Goal: Navigation & Orientation: Understand site structure

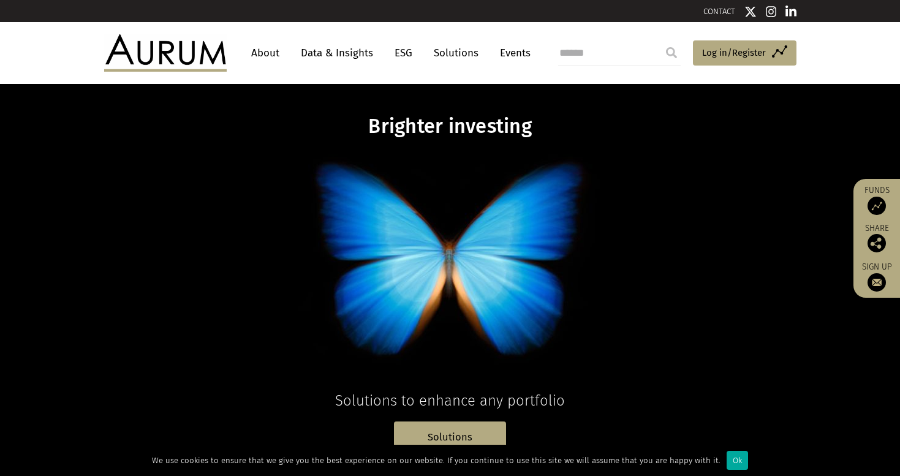
click at [261, 50] on link "About" at bounding box center [265, 53] width 40 height 23
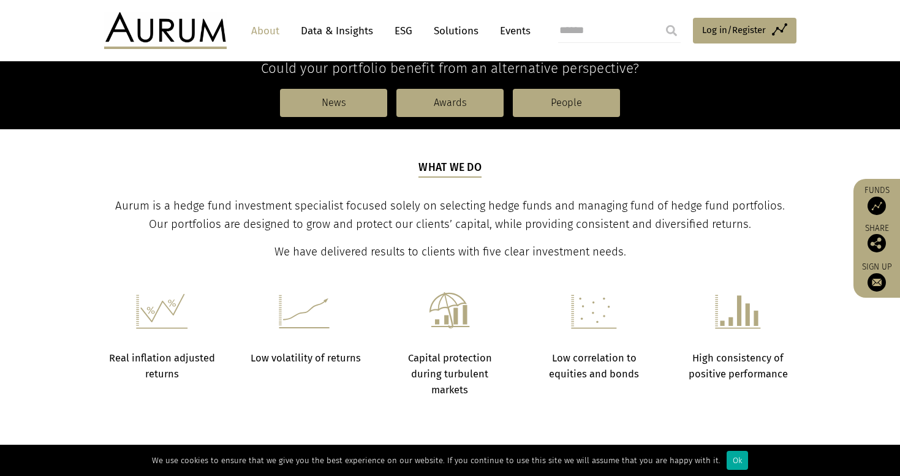
scroll to position [352, 0]
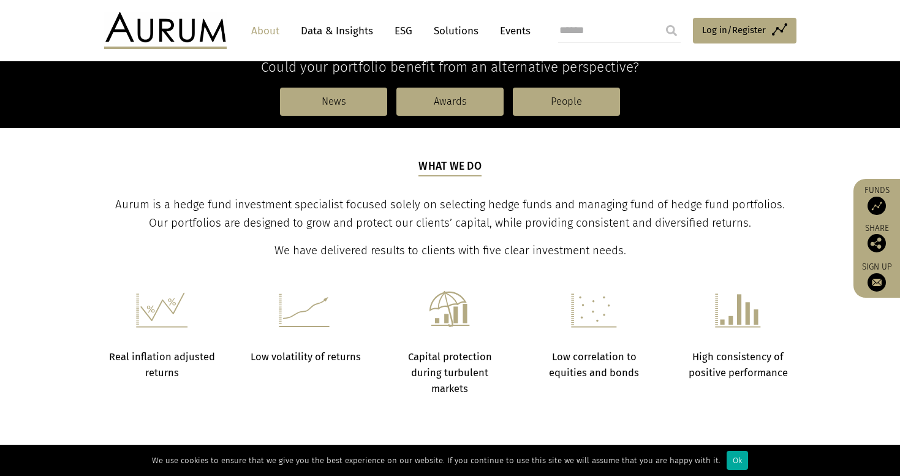
click at [458, 26] on link "Solutions" at bounding box center [456, 31] width 57 height 23
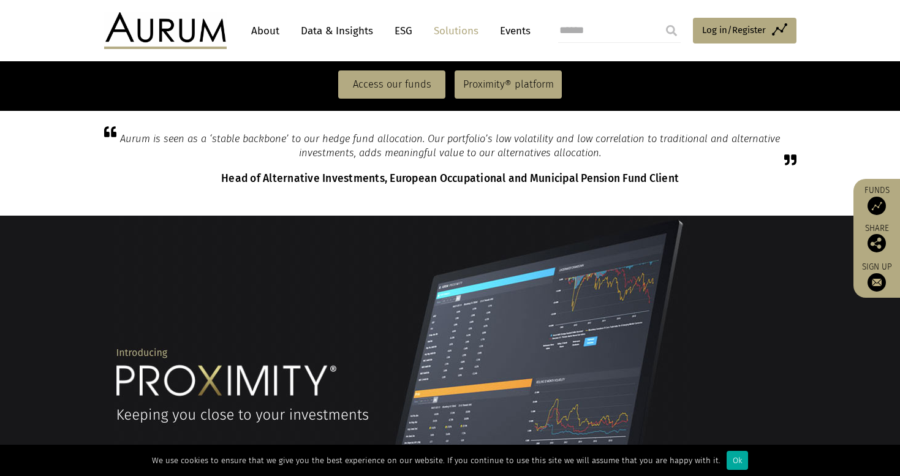
scroll to position [748, 0]
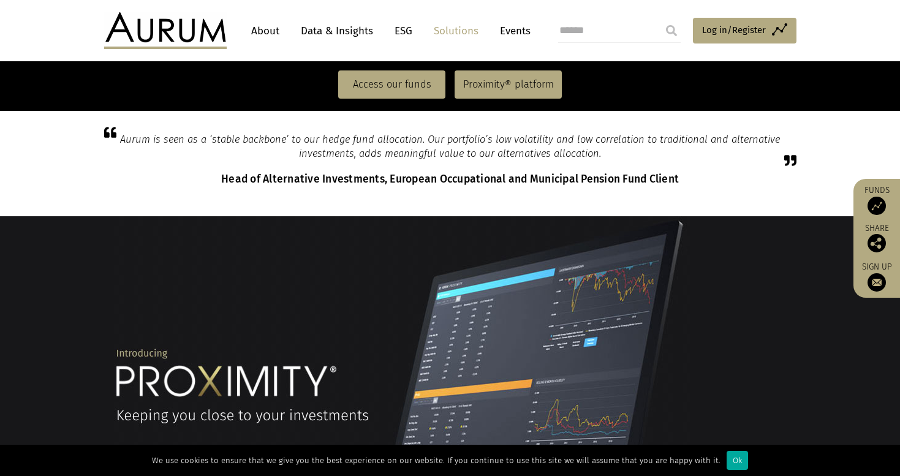
click at [268, 28] on link "About" at bounding box center [265, 31] width 40 height 23
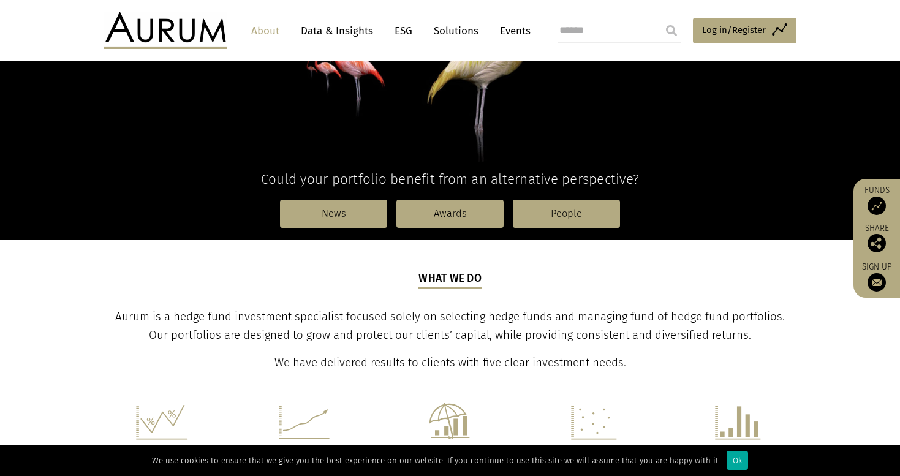
scroll to position [240, 0]
